Goal: Transaction & Acquisition: Purchase product/service

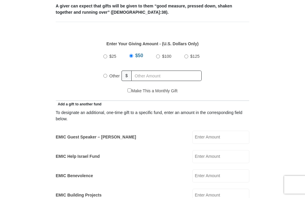
scroll to position [243, 0]
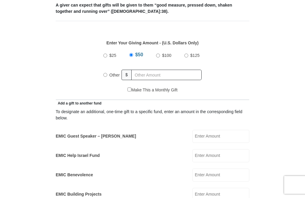
click at [107, 73] on div "Other" at bounding box center [112, 74] width 18 height 13
click at [106, 77] on input "Other" at bounding box center [105, 75] width 4 height 4
radio input "true"
click at [106, 79] on div "Other" at bounding box center [113, 75] width 21 height 15
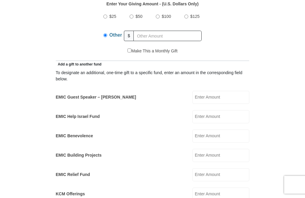
scroll to position [282, 0]
click at [246, 97] on input "EMIC Guest Speaker – Mike Evans" at bounding box center [220, 96] width 57 height 13
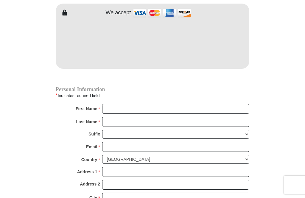
scroll to position [534, 0]
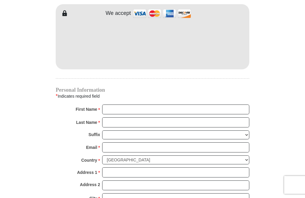
type input "25"
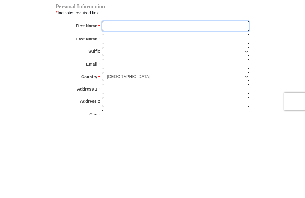
click at [140, 104] on input "First Name *" at bounding box center [175, 109] width 147 height 10
type input "Anthony"
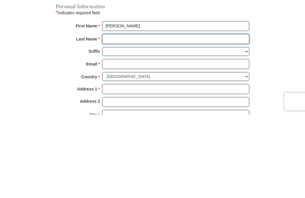
click at [176, 117] on input "Last Name *" at bounding box center [175, 122] width 147 height 10
type input "Smith"
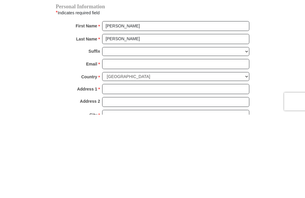
scroll to position [617, 0]
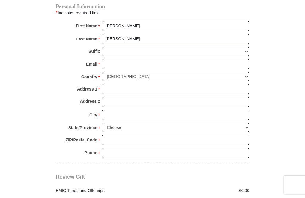
click at [153, 73] on select "United States of America Canada Antigua and Barbuda Argentina Armenia Aruba Aus…" at bounding box center [175, 76] width 147 height 9
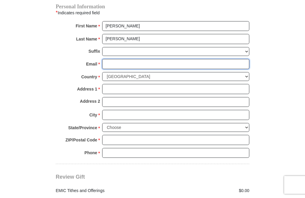
click at [140, 60] on input "Email *" at bounding box center [175, 64] width 147 height 10
type input "mandarinfarmboy@comcast.net"
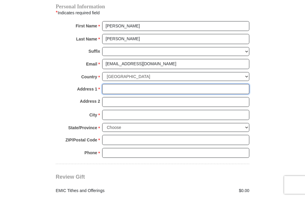
click at [141, 84] on input "Address 1 *" at bounding box center [175, 89] width 147 height 10
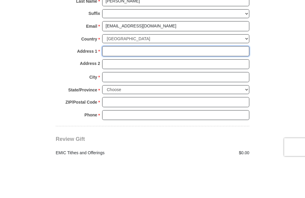
type input "11419 Mandarin Ridge Ln"
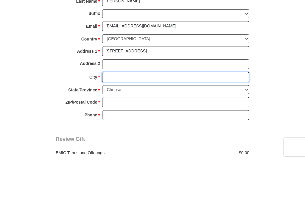
type input "Jacksonville"
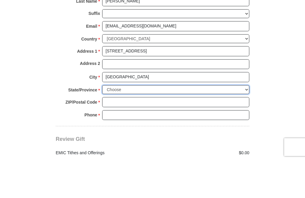
select select "FL"
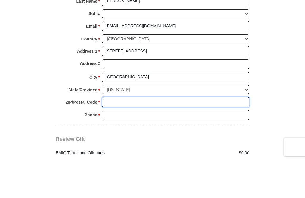
type input "32258"
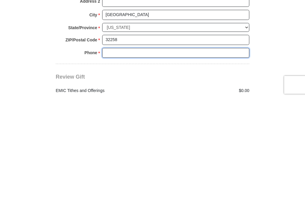
type input "9045371306"
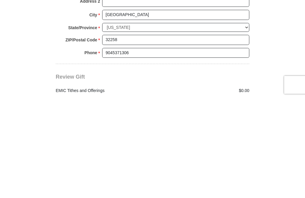
scroll to position [717, 0]
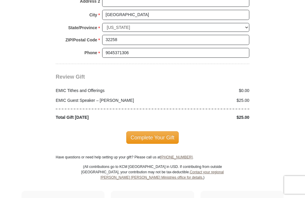
click at [156, 134] on span "Complete Your Gift" at bounding box center [152, 137] width 53 height 12
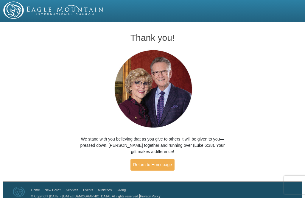
scroll to position [6, 0]
